Goal: Transaction & Acquisition: Purchase product/service

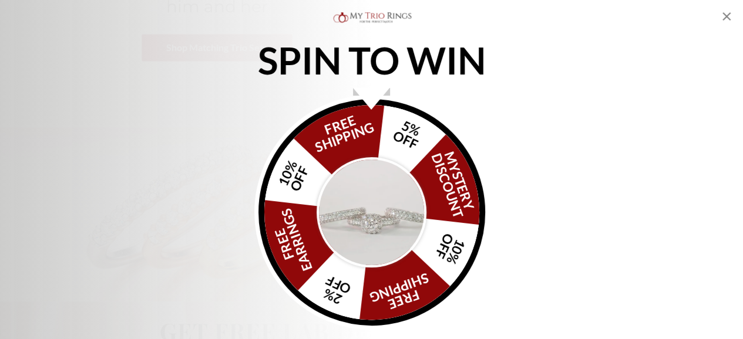
scroll to position [348, 0]
click at [725, 10] on icon "Close popup" at bounding box center [726, 16] width 14 height 14
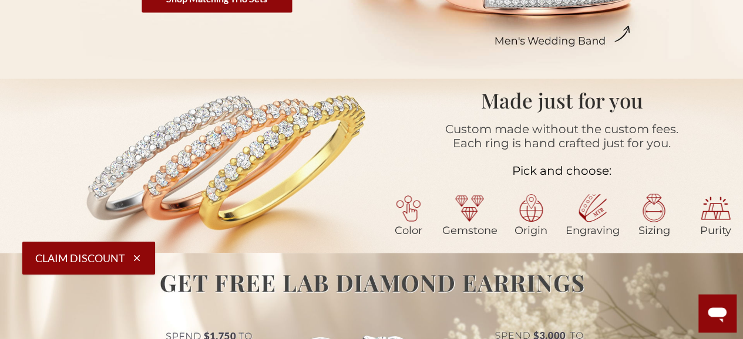
scroll to position [52, 0]
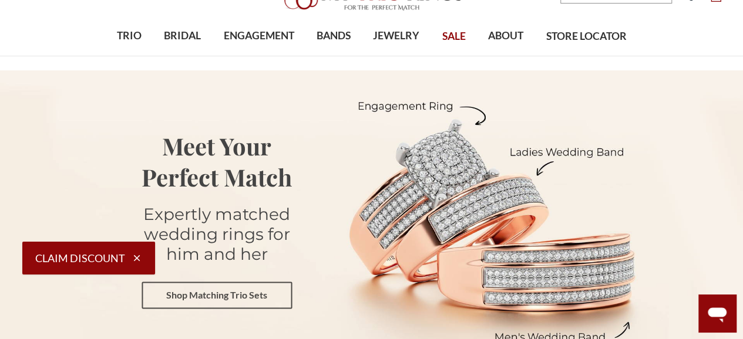
click at [260, 290] on link "Shop Matching Trio Sets" at bounding box center [217, 295] width 150 height 27
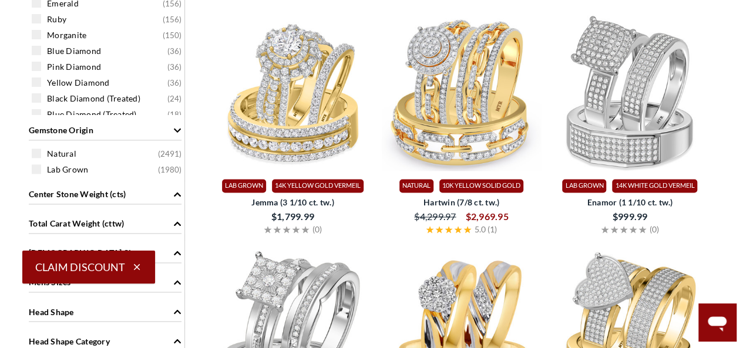
scroll to position [477, 0]
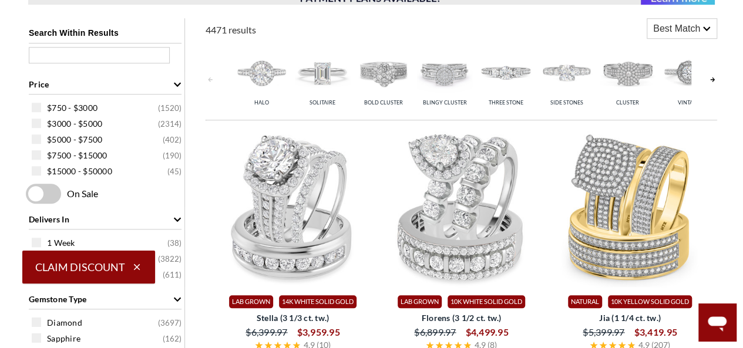
click at [46, 190] on span at bounding box center [43, 194] width 35 height 20
click at [28, 194] on input "checkbox" at bounding box center [28, 194] width 0 height 0
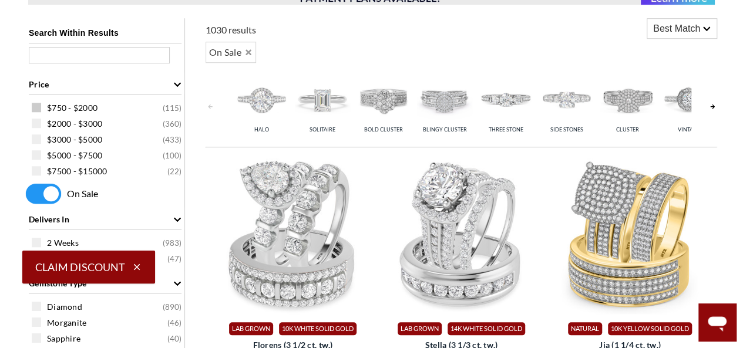
click at [42, 104] on div "$750 - $2000 ( 115 )" at bounding box center [108, 107] width 153 height 13
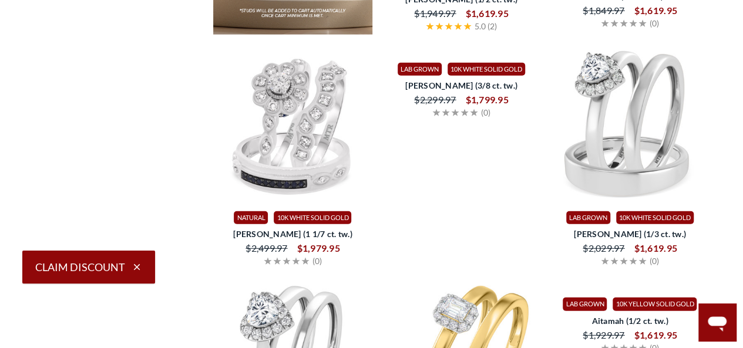
scroll to position [1533, 0]
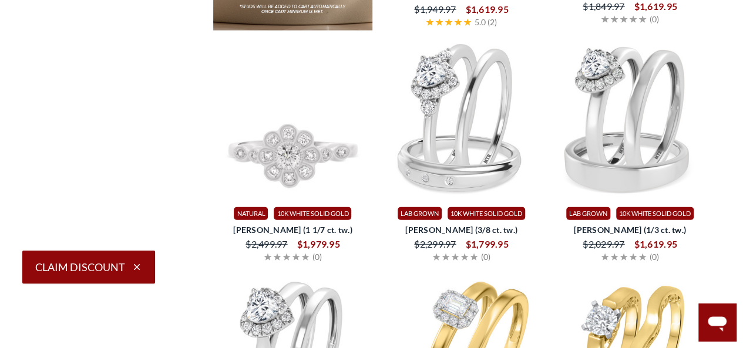
click at [319, 176] on img at bounding box center [292, 119] width 159 height 159
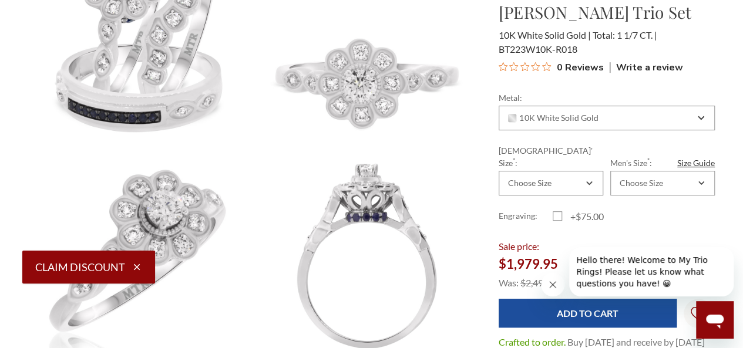
scroll to position [191, 0]
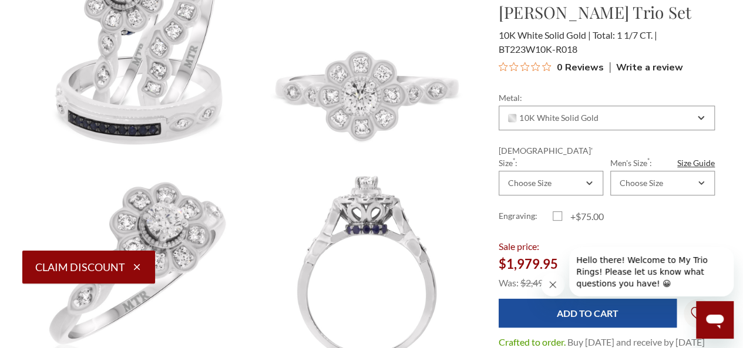
drag, startPoint x: 749, startPoint y: 18, endPoint x: 375, endPoint y: 4, distance: 374.3
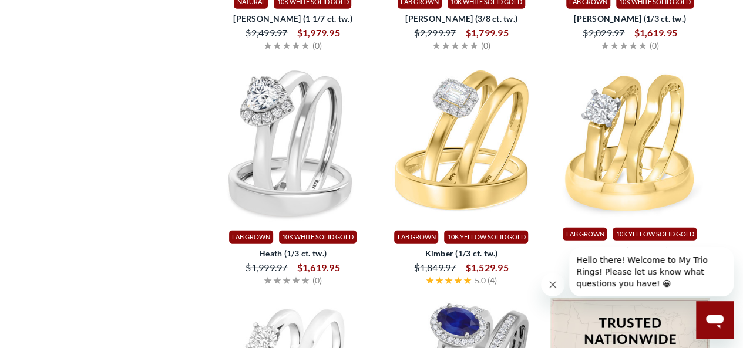
drag, startPoint x: 738, startPoint y: 154, endPoint x: 745, endPoint y: 156, distance: 7.7
click at [742, 156] on html at bounding box center [371, 253] width 743 height 3572
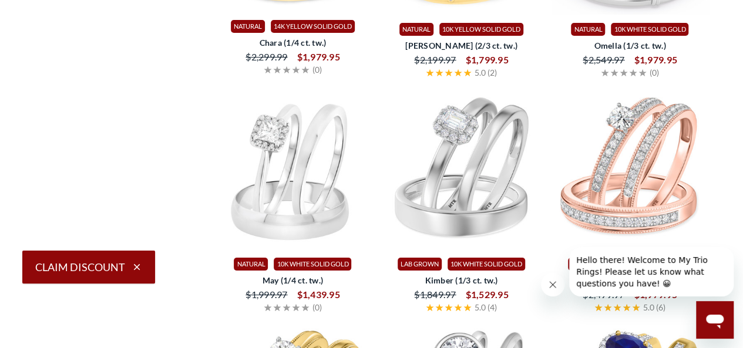
scroll to position [2229, 0]
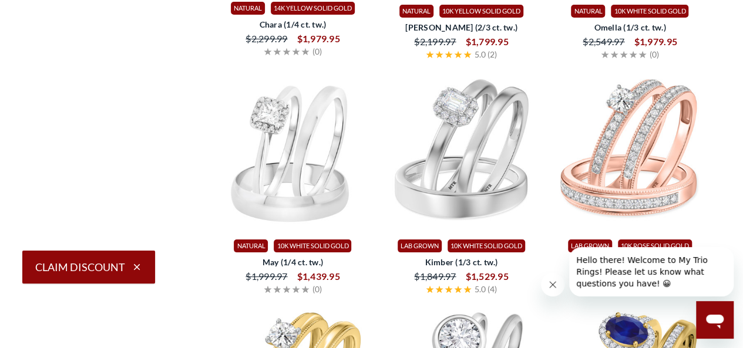
click at [557, 280] on icon "Close message from company" at bounding box center [552, 284] width 9 height 9
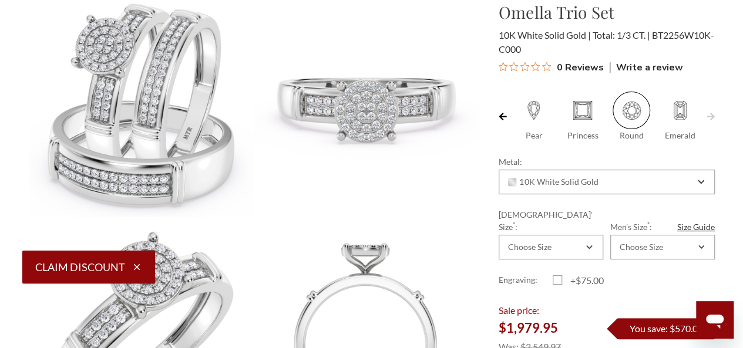
click at [712, 113] on link at bounding box center [710, 117] width 8 height 50
click at [681, 116] on span at bounding box center [680, 111] width 38 height 38
click at [661, 136] on input "Emerald" at bounding box center [661, 136] width 1 height 1
radio input "true"
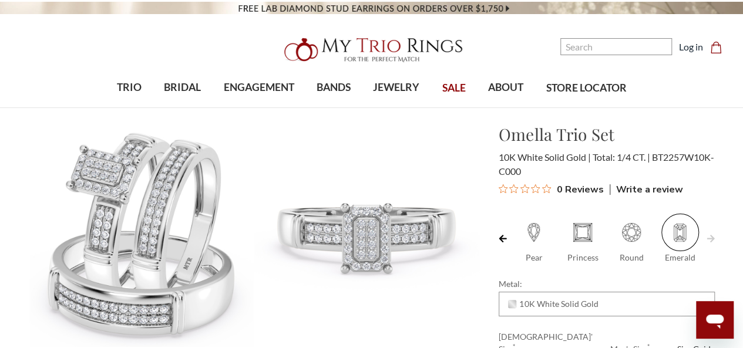
click at [536, 232] on span at bounding box center [534, 233] width 38 height 38
click at [515, 258] on input "Pear" at bounding box center [514, 258] width 1 height 1
radio input "true"
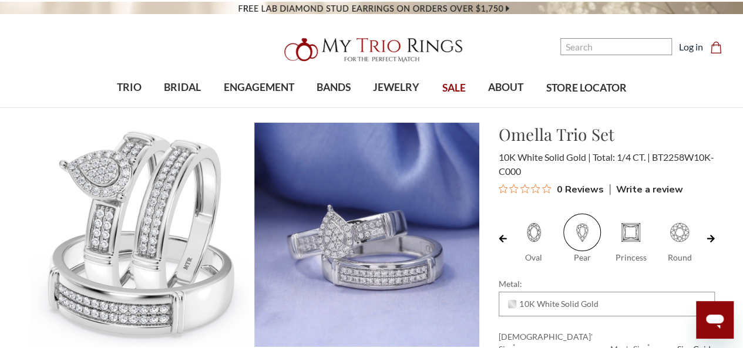
click at [628, 233] on span at bounding box center [631, 233] width 38 height 38
click at [612, 258] on input "Princess" at bounding box center [611, 258] width 1 height 1
radio input "true"
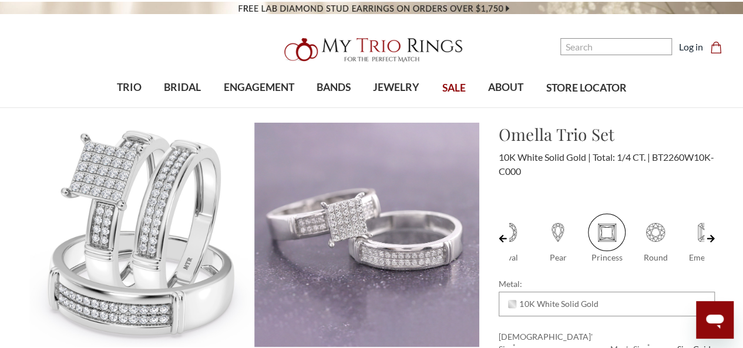
click at [647, 237] on span at bounding box center [656, 233] width 38 height 38
click at [637, 258] on input "Round" at bounding box center [636, 258] width 1 height 1
radio input "true"
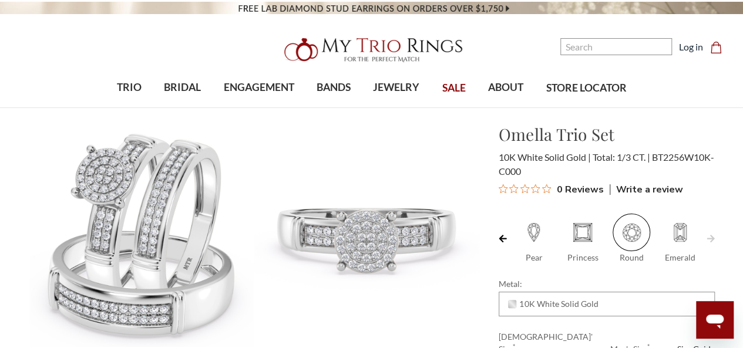
click at [676, 240] on span at bounding box center [680, 233] width 38 height 38
click at [661, 258] on input "Emerald" at bounding box center [661, 258] width 1 height 1
radio input "true"
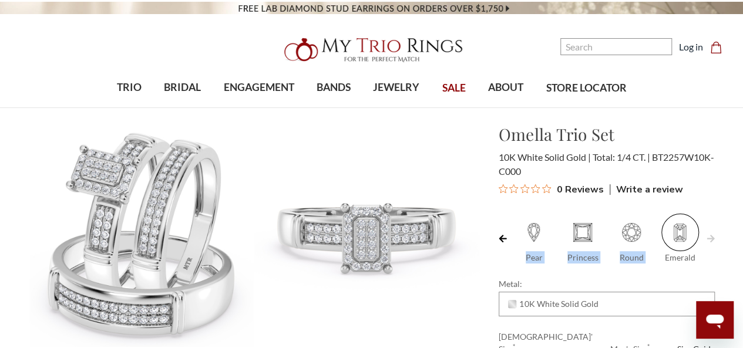
drag, startPoint x: 0, startPoint y: 0, endPoint x: 533, endPoint y: 234, distance: 582.4
click at [533, 234] on div "Oval Pear Princess Round Emerald" at bounding box center [606, 239] width 194 height 50
click at [533, 234] on span at bounding box center [534, 233] width 38 height 38
click at [515, 258] on input "Pear" at bounding box center [514, 258] width 1 height 1
radio input "true"
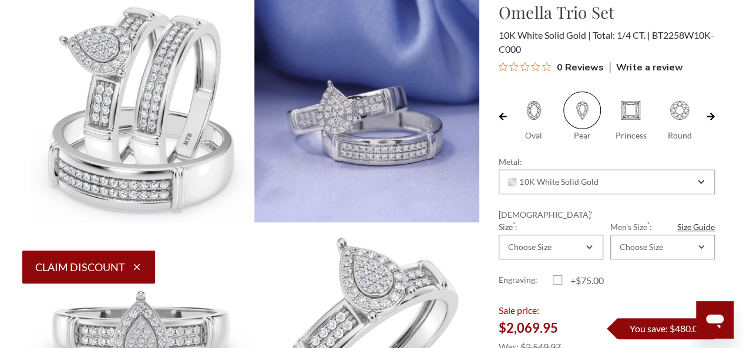
scroll to position [119, 0]
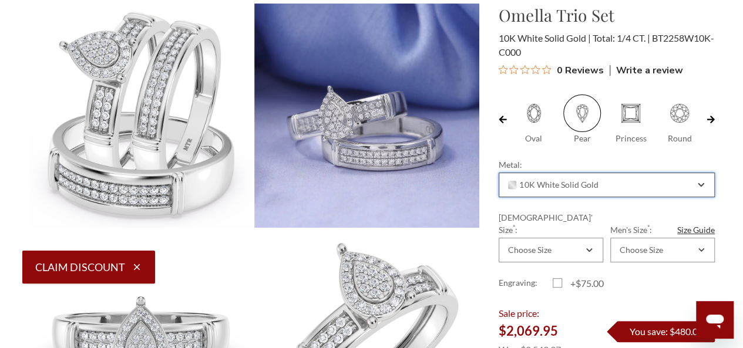
click at [649, 175] on div "10K White Solid Gold" at bounding box center [607, 185] width 216 height 25
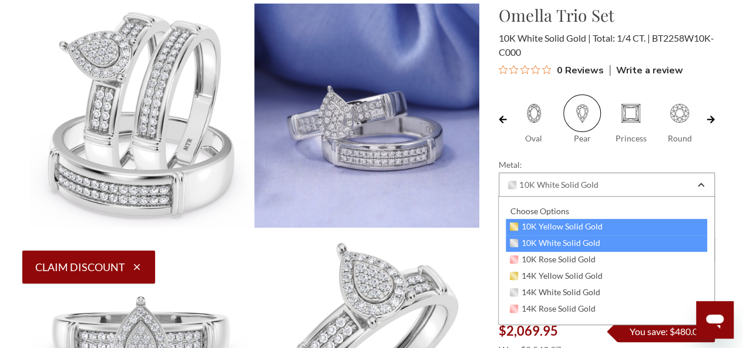
click at [586, 228] on span "10K Yellow Solid Gold" at bounding box center [556, 226] width 93 height 9
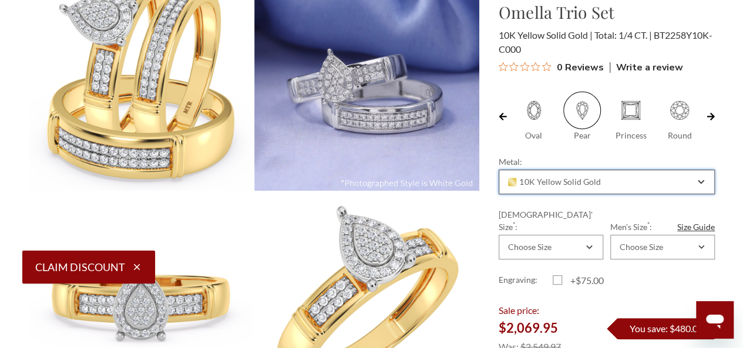
click at [638, 175] on div "10K Yellow Solid Gold" at bounding box center [607, 182] width 216 height 25
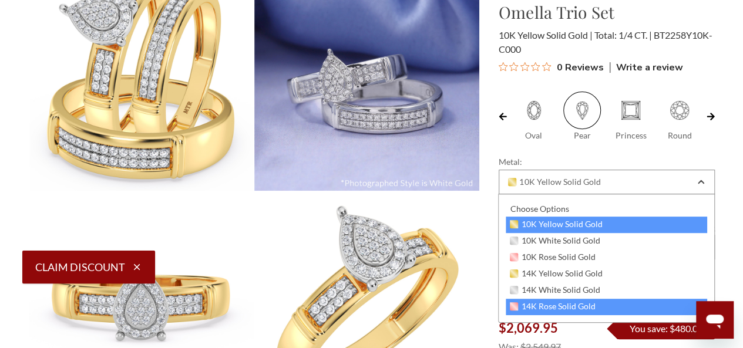
click at [569, 307] on span "14K Rose Solid Gold" at bounding box center [553, 306] width 86 height 9
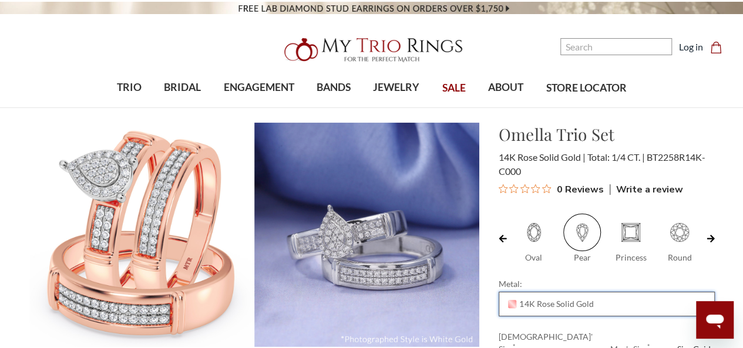
click at [595, 304] on div "14K Rose Solid Gold" at bounding box center [600, 303] width 189 height 9
